Goal: Navigation & Orientation: Find specific page/section

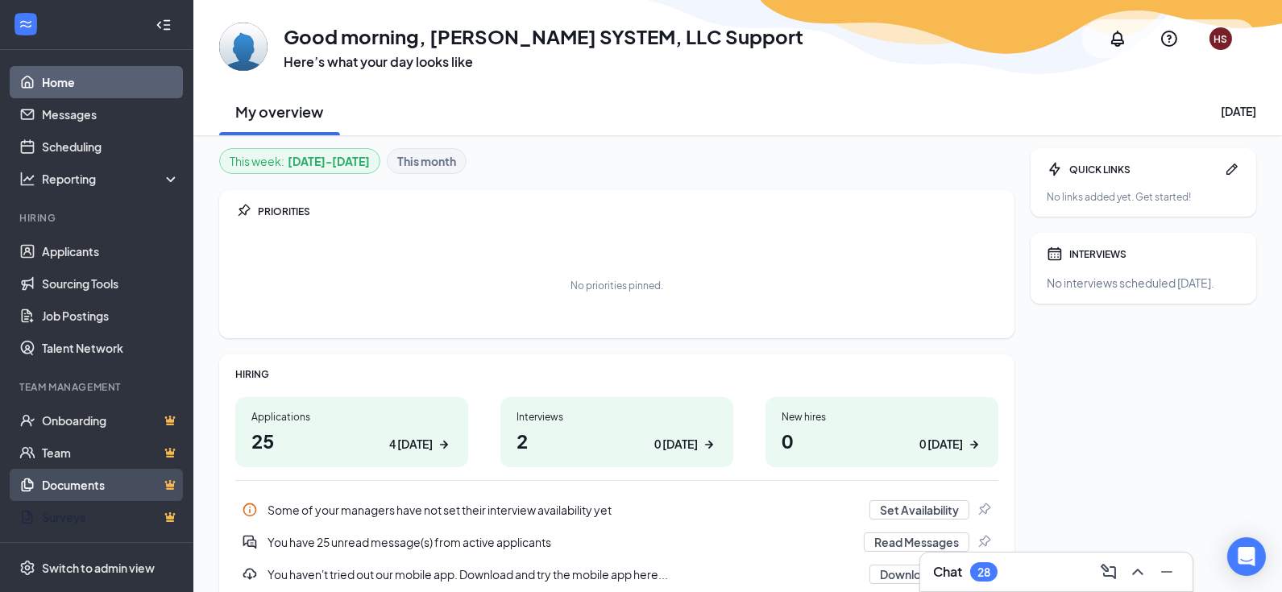
scroll to position [69, 0]
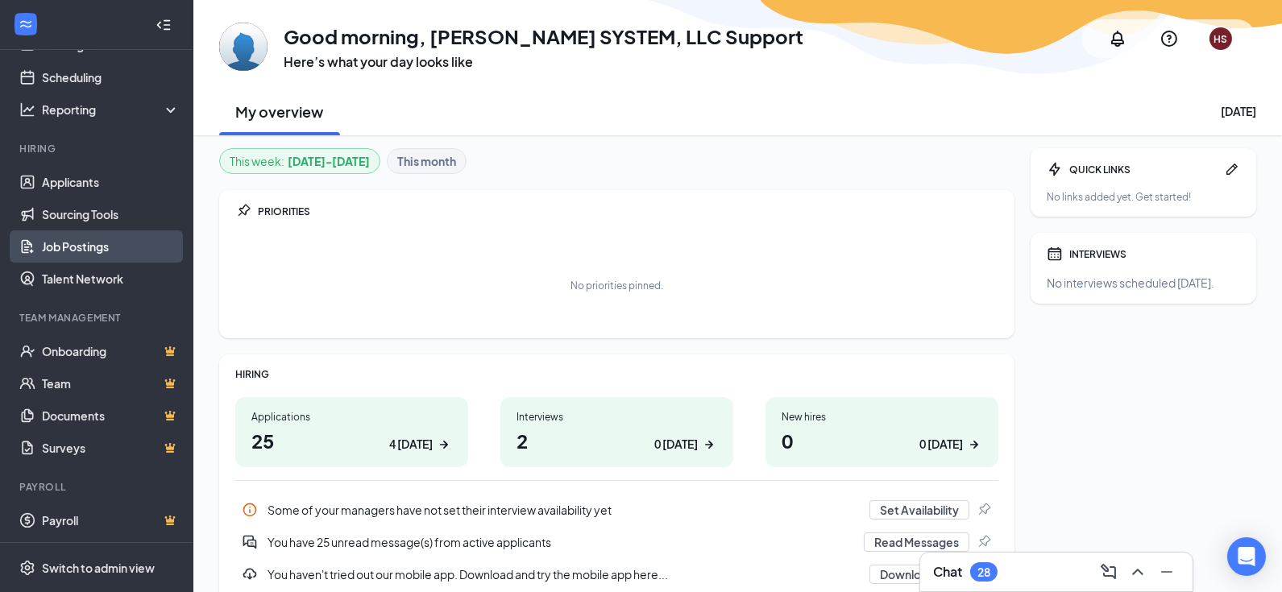
click at [106, 255] on link "Job Postings" at bounding box center [111, 246] width 138 height 32
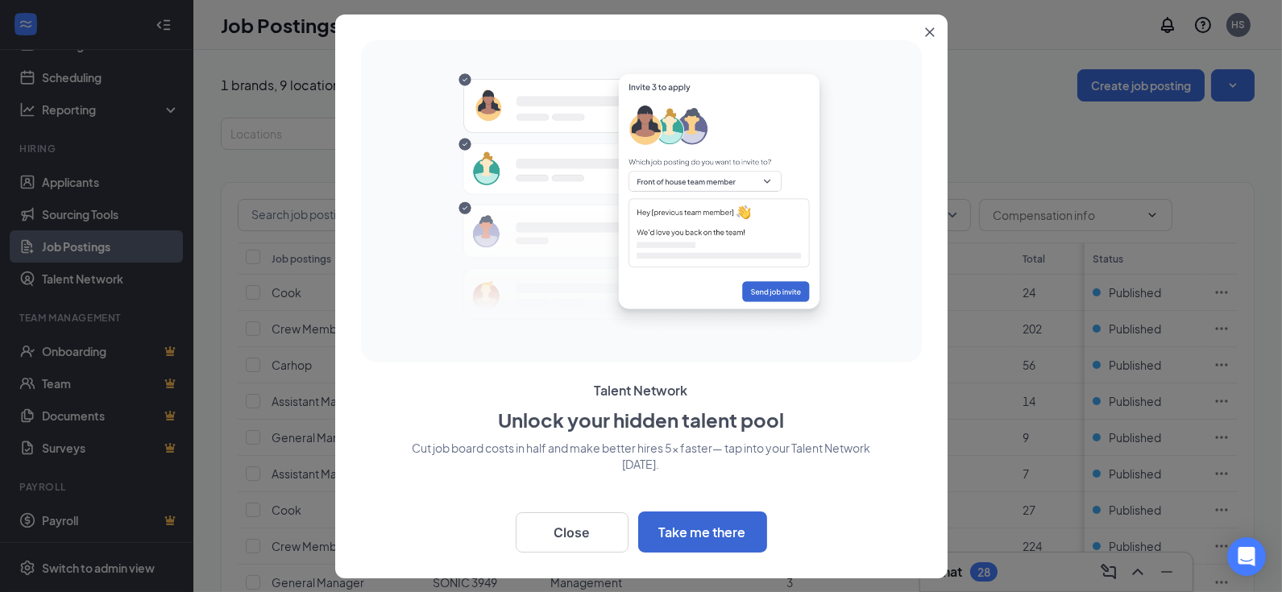
click at [929, 32] on icon "Close" at bounding box center [929, 31] width 9 height 9
